Goal: Obtain resource: Obtain resource

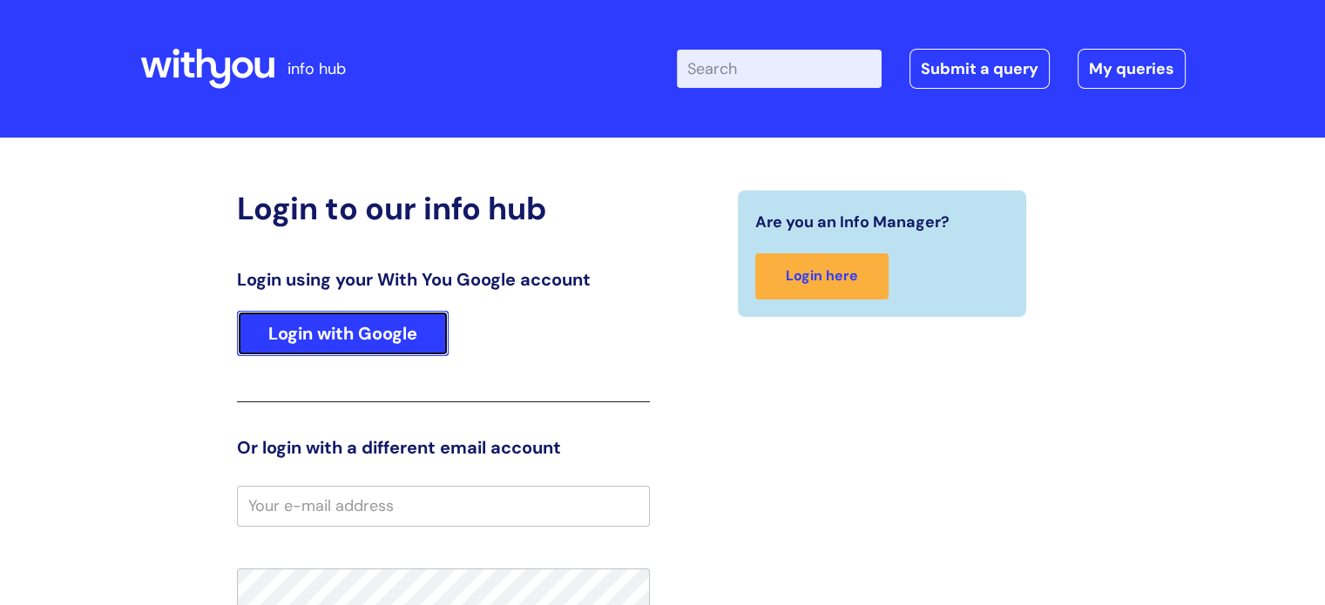
click at [334, 336] on link "Login with Google" at bounding box center [343, 333] width 212 height 45
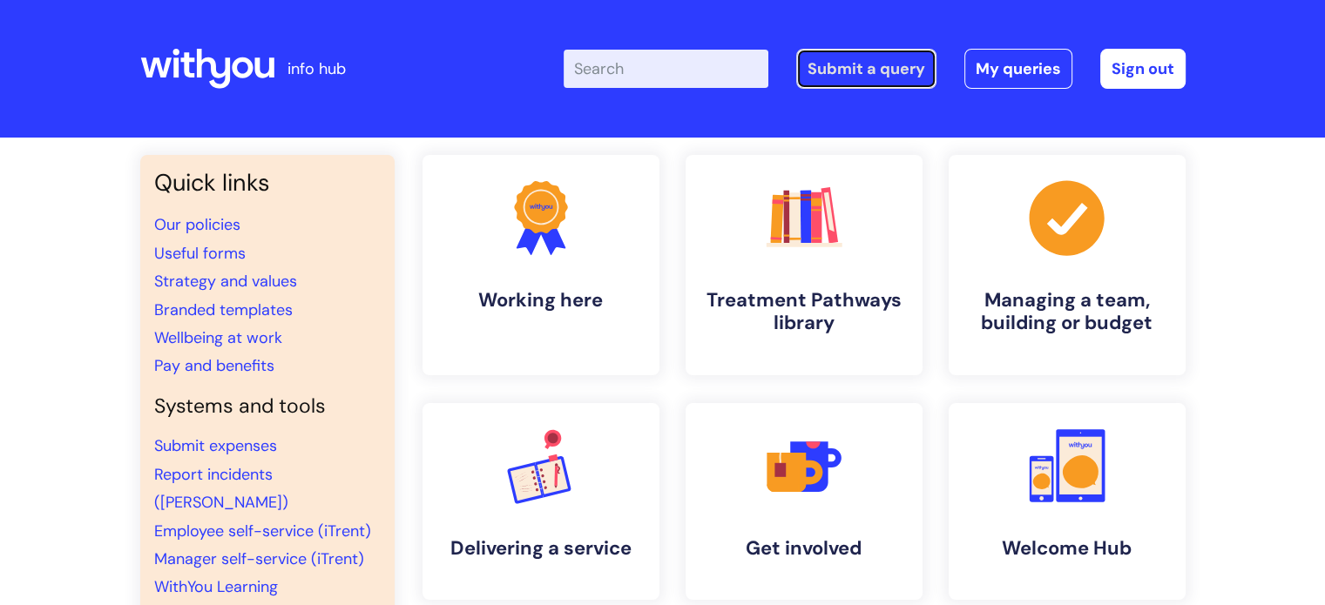
click at [900, 58] on link "Submit a query" at bounding box center [866, 69] width 140 height 40
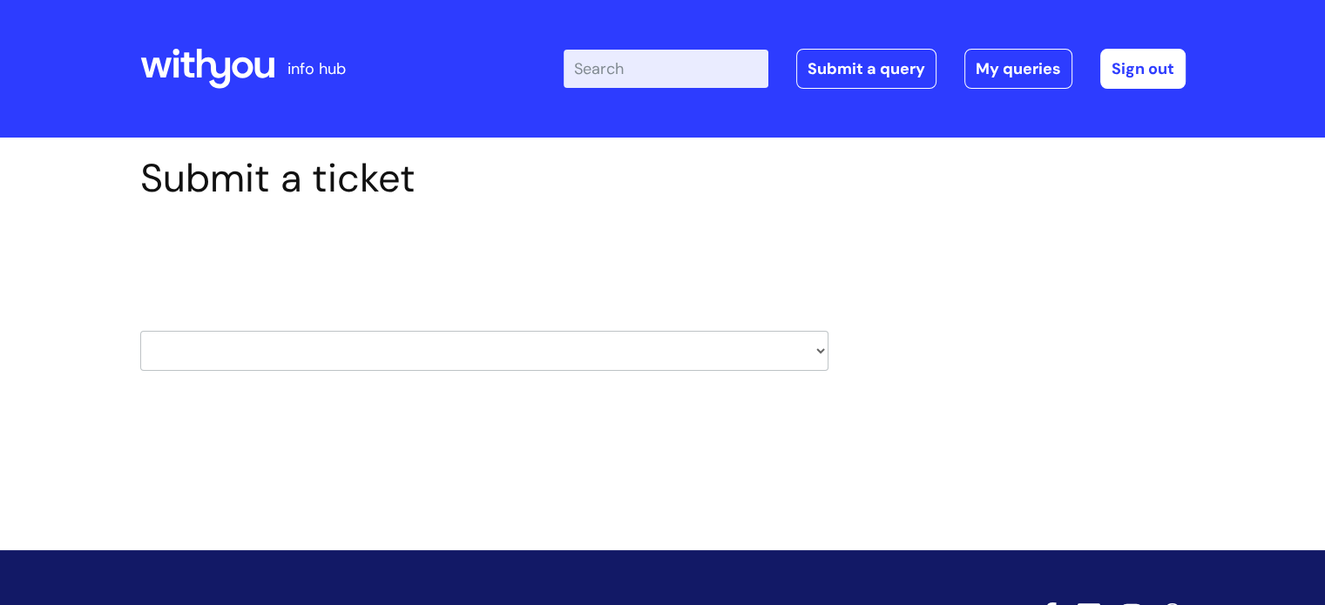
click at [822, 342] on select "HR / People IT and Support Clinical Drug Alerts Finance Accounts Data Support T…" at bounding box center [484, 351] width 688 height 40
click at [920, 281] on div "Submit a ticket Select issue type HR / People IT and Support Clinical Drug Aler…" at bounding box center [662, 290] width 1071 height 270
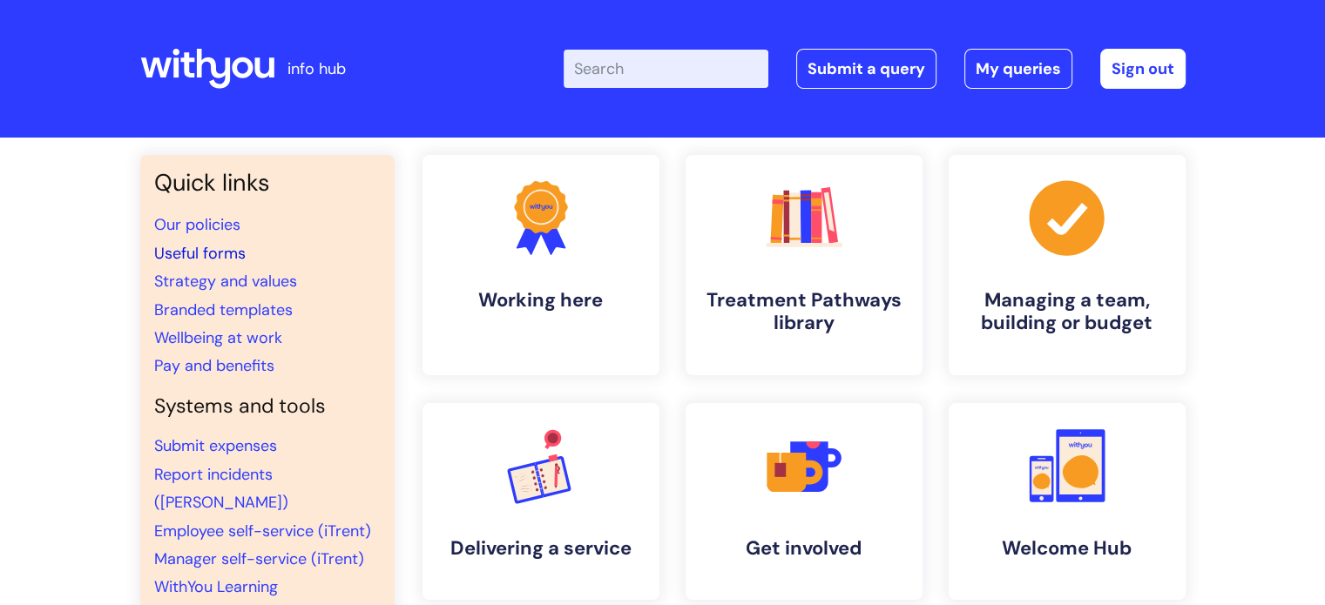
click at [184, 255] on link "Useful forms" at bounding box center [199, 253] width 91 height 21
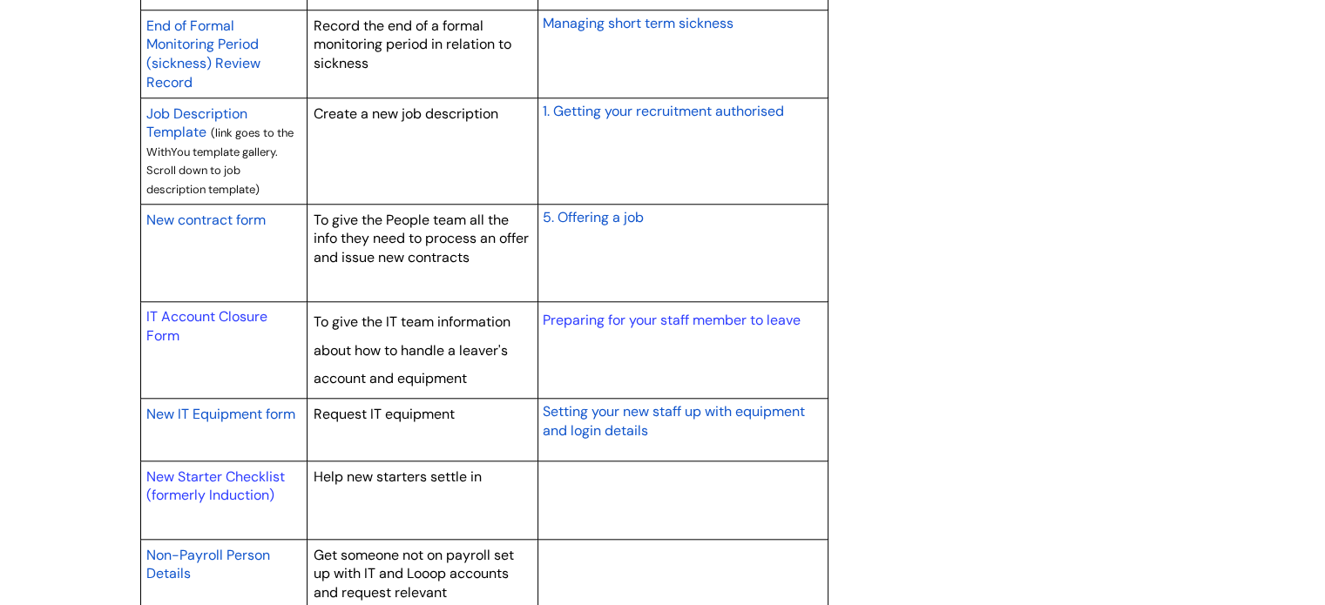
scroll to position [2118, 0]
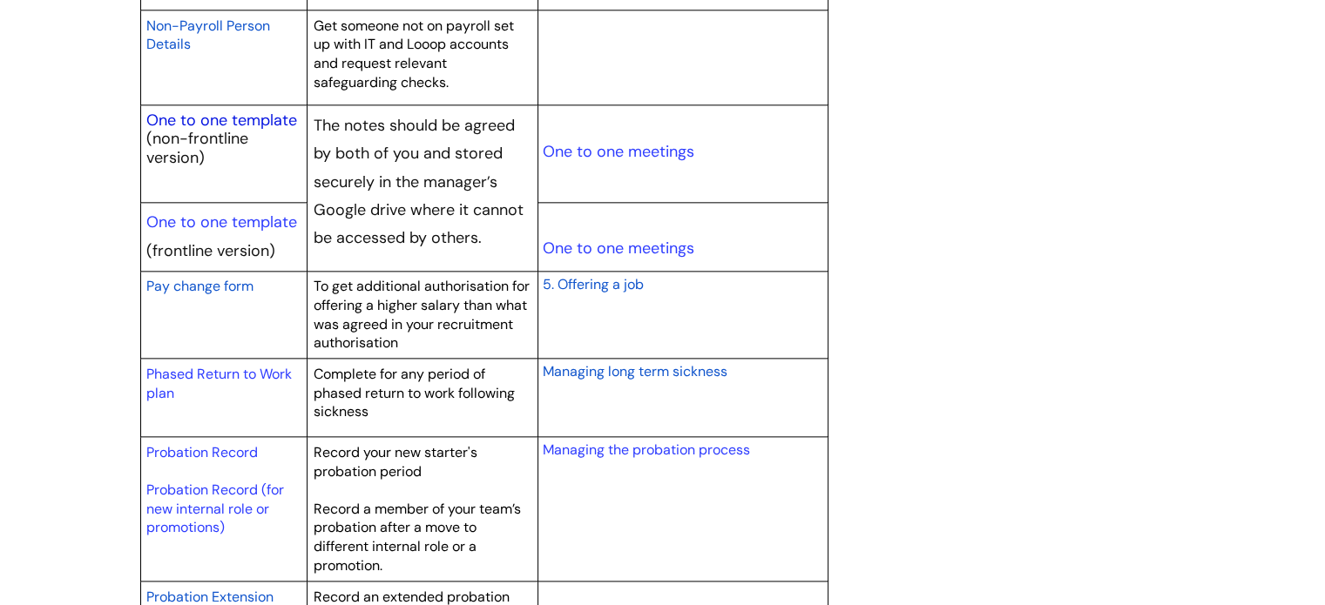
click at [272, 118] on link "One to one template" at bounding box center [221, 120] width 151 height 21
